Goal: Transaction & Acquisition: Purchase product/service

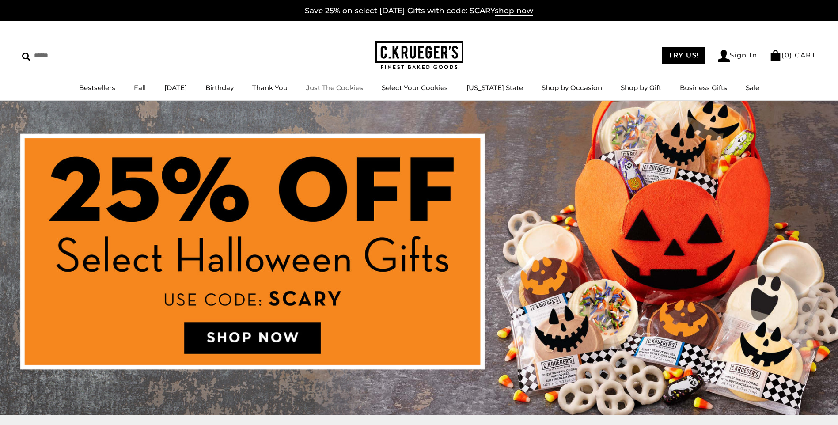
click at [345, 85] on link "Just The Cookies" at bounding box center [334, 88] width 57 height 8
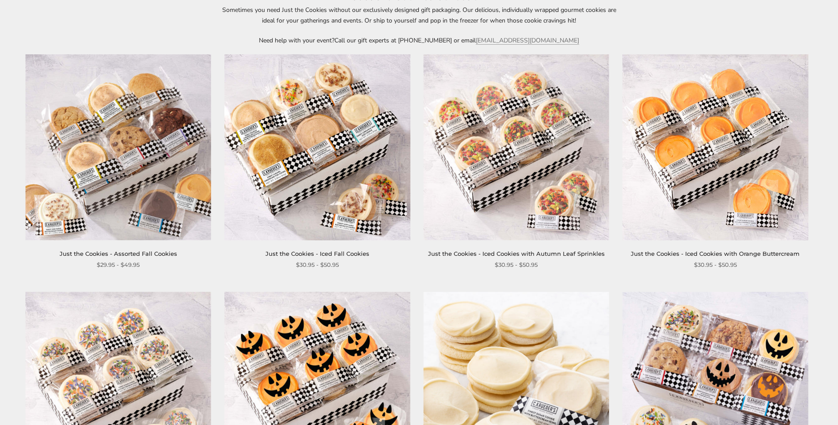
scroll to position [81, 0]
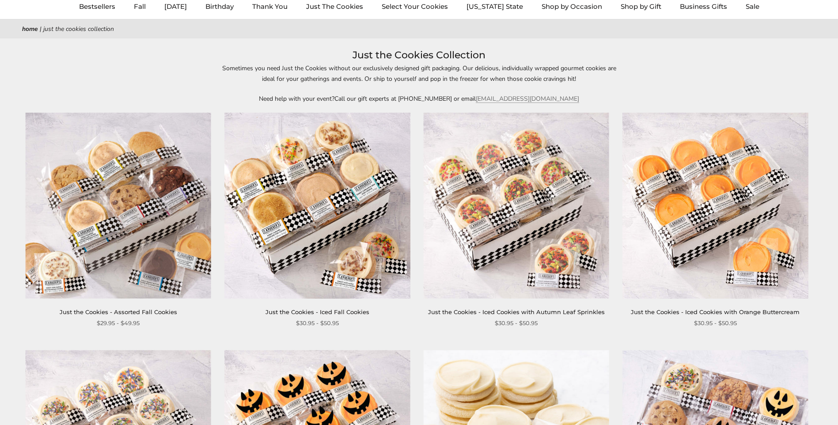
click at [349, 201] on img at bounding box center [317, 206] width 186 height 186
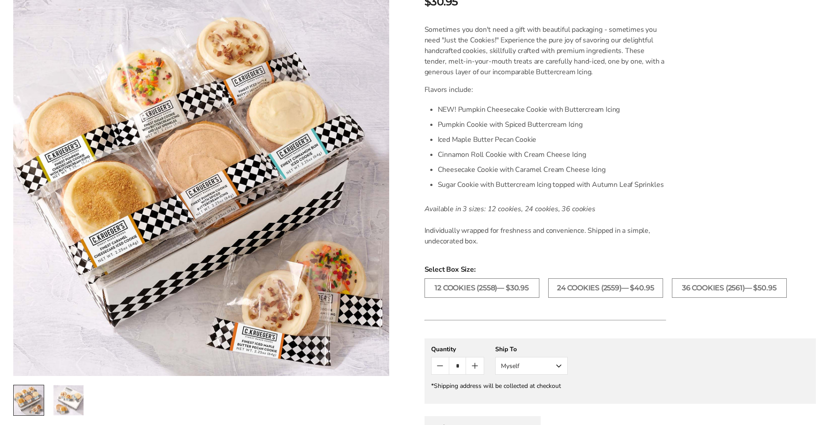
scroll to position [353, 0]
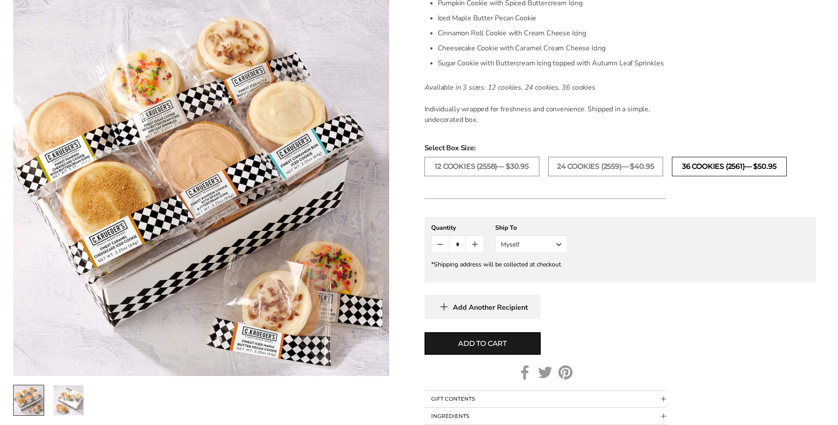
click at [759, 169] on label "36 COOKIES (2561)— $50.95" at bounding box center [729, 166] width 115 height 19
click at [476, 244] on icon "Count plus" at bounding box center [474, 244] width 5 height 0
type input "*"
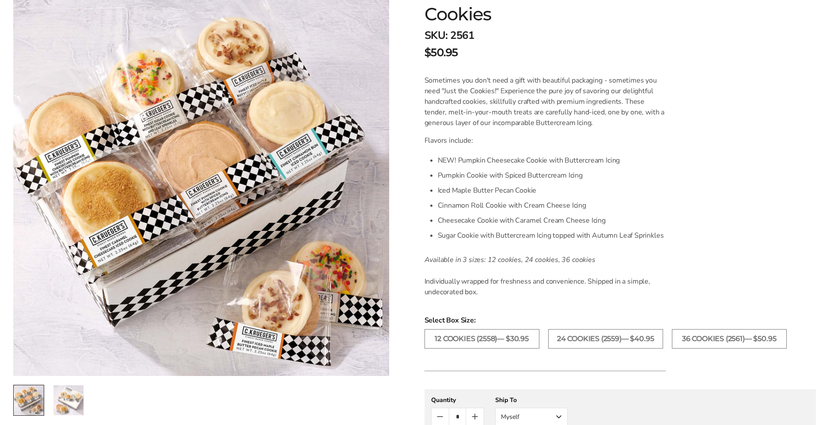
scroll to position [177, 0]
